Goal: Task Accomplishment & Management: Manage account settings

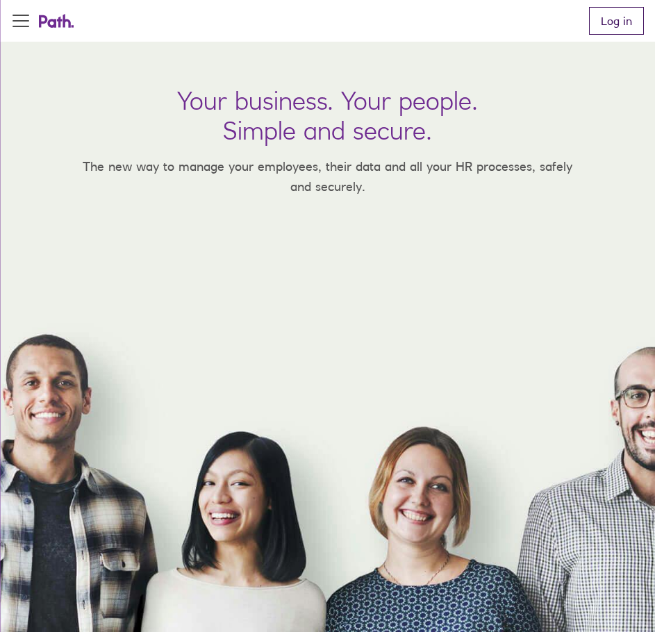
click at [610, 24] on link "Log in" at bounding box center [616, 21] width 55 height 28
